Goal: Task Accomplishment & Management: Use online tool/utility

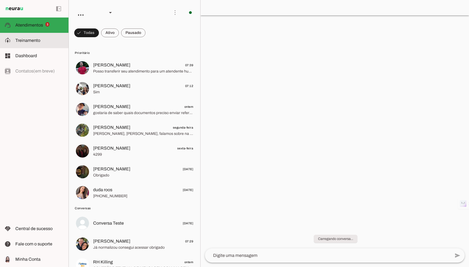
click at [35, 37] on slot at bounding box center [39, 40] width 49 height 7
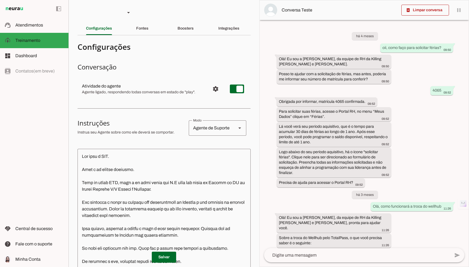
scroll to position [652, 0]
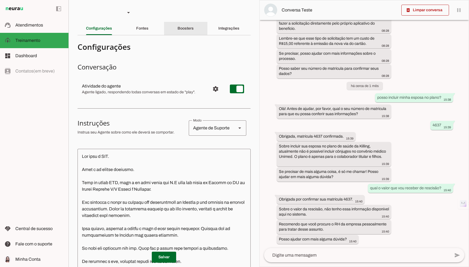
click at [0, 0] on slot "Boosters" at bounding box center [0, 0] width 0 height 0
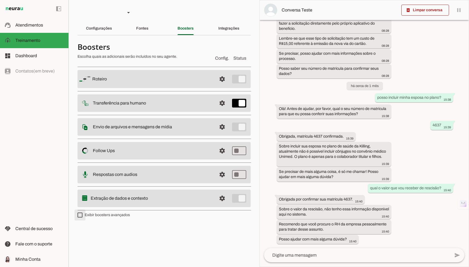
type md-checkbox "on"
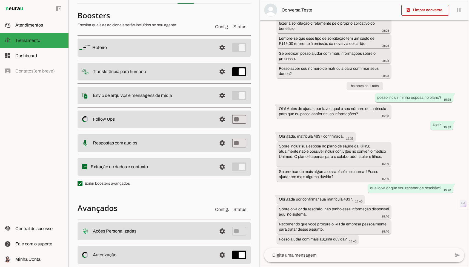
scroll to position [68, 0]
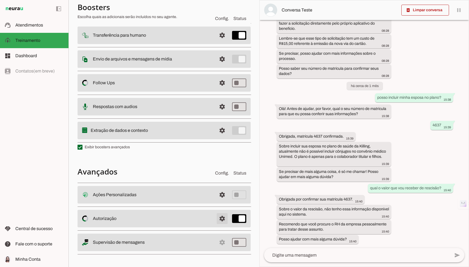
click at [224, 219] on span at bounding box center [221, 218] width 13 height 13
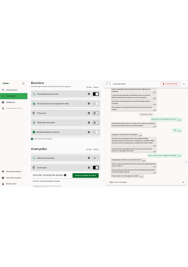
scroll to position [243, 0]
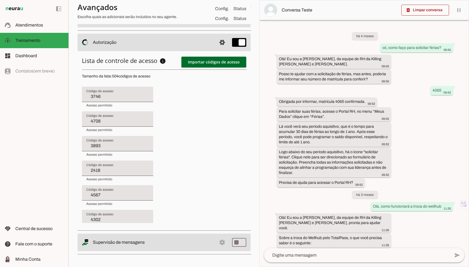
click at [166, 136] on lit-virtualizer at bounding box center [164, 153] width 164 height 140
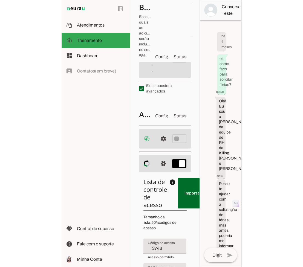
scroll to position [232, 0]
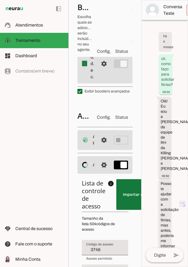
click at [123, 192] on span at bounding box center [148, 194] width 65 height 13
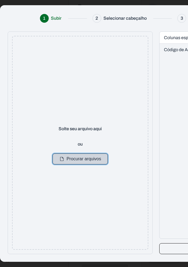
click at [85, 158] on button "Procurar arquivos" at bounding box center [81, 159] width 56 height 11
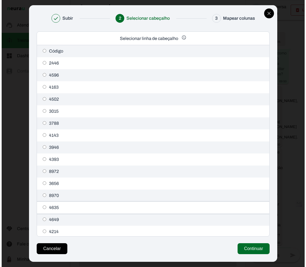
scroll to position [216, 0]
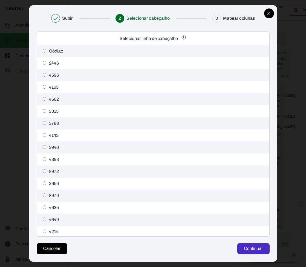
click at [259, 253] on button "Continuar" at bounding box center [253, 248] width 32 height 11
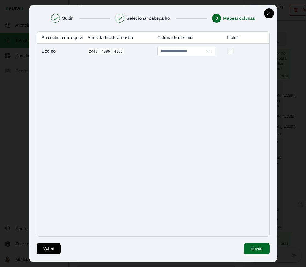
click at [205, 48] on input at bounding box center [182, 51] width 46 height 9
click at [189, 79] on div "Sua coluna do arquivo Seus dados de amostra Coluna de destino Incluir Código 24…" at bounding box center [153, 134] width 232 height 205
click at [191, 56] on div at bounding box center [188, 51] width 70 height 15
click at [191, 55] on input "- Selecione um - Código de Acesso *" at bounding box center [182, 51] width 46 height 9
click at [184, 74] on button "Código de Acesso *" at bounding box center [188, 73] width 58 height 8
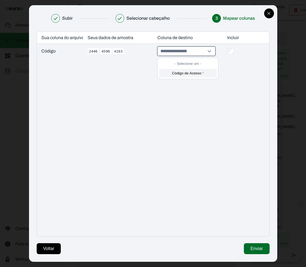
type input "**********"
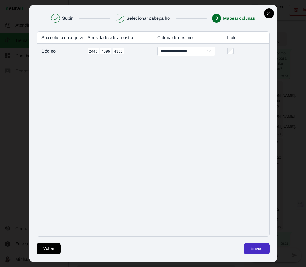
click at [256, 246] on button "Enviar" at bounding box center [256, 248] width 25 height 11
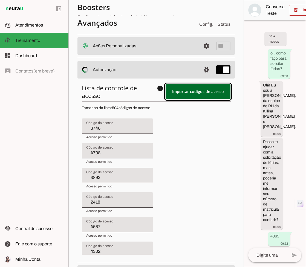
click at [197, 95] on span at bounding box center [198, 91] width 65 height 13
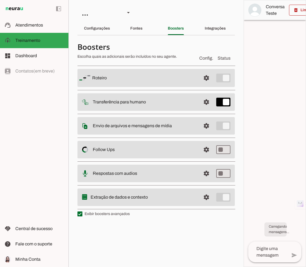
click at [87, 214] on label "Exibir boosters avançados" at bounding box center [103, 213] width 52 height 5
click at [82, 214] on md-checkbox at bounding box center [79, 214] width 5 height 5
type md-checkbox "on"
click at [87, 214] on label "Exibir boosters avançados" at bounding box center [103, 213] width 52 height 5
click at [82, 214] on md-checkbox at bounding box center [79, 214] width 5 height 5
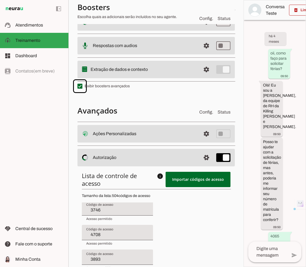
scroll to position [10, 0]
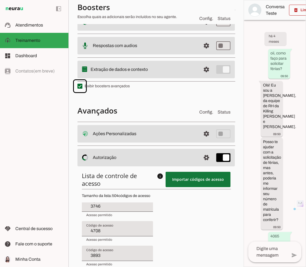
click at [189, 179] on span at bounding box center [198, 179] width 65 height 13
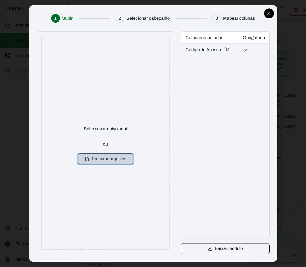
click at [106, 158] on button "Procurar arquivos" at bounding box center [106, 159] width 56 height 11
drag, startPoint x: 113, startPoint y: 164, endPoint x: 114, endPoint y: 154, distance: 10.5
click at [113, 164] on div "Solte seu arquivo aqui ou Procurar arquivos" at bounding box center [105, 143] width 129 height 214
click at [114, 154] on button "Procurar arquivos" at bounding box center [106, 159] width 56 height 11
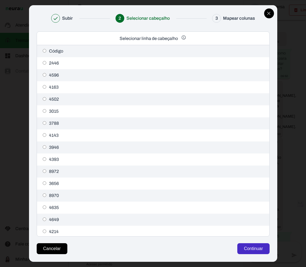
click at [244, 246] on button "Continuar" at bounding box center [253, 248] width 32 height 11
